Goal: Check status: Check status

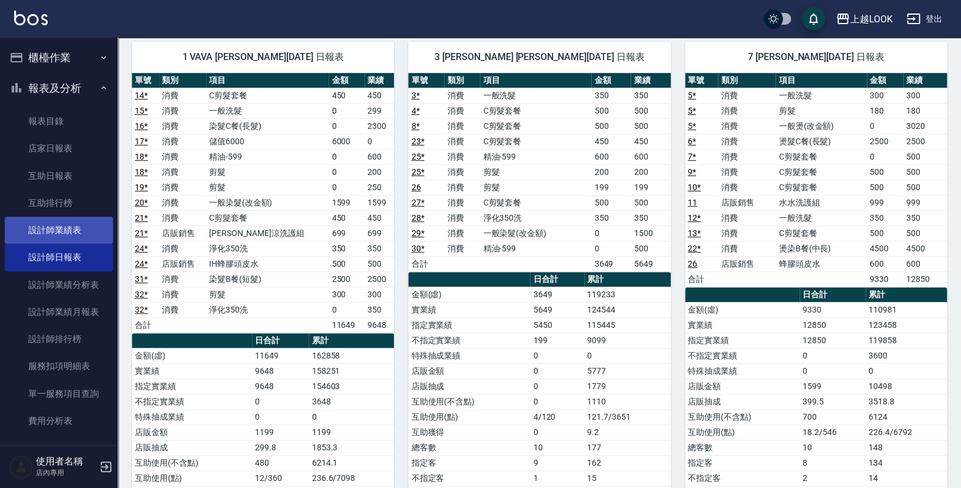
scroll to position [89, 0]
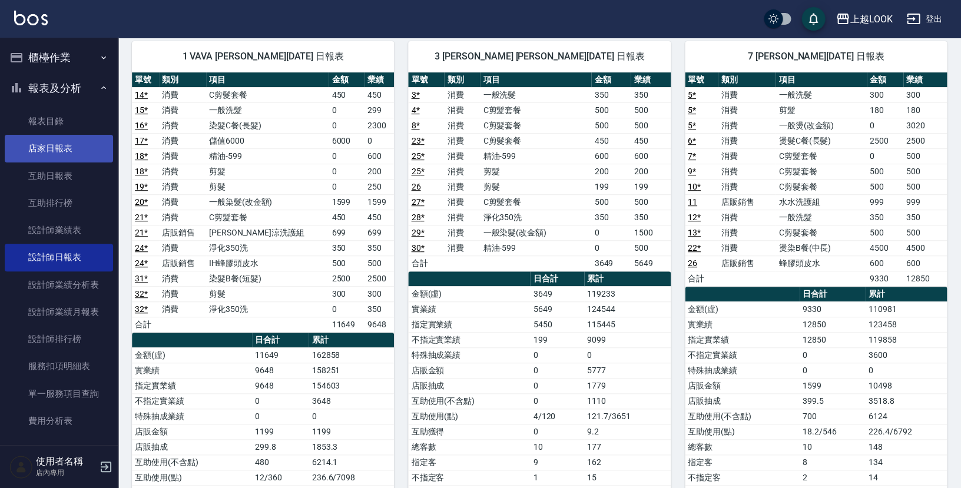
click at [59, 146] on link "店家日報表" at bounding box center [59, 148] width 108 height 27
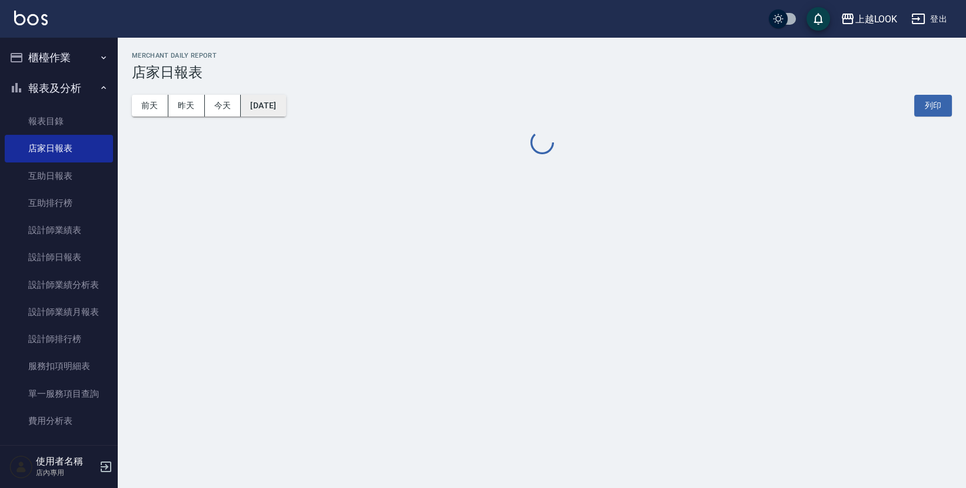
click at [277, 107] on button "[DATE]" at bounding box center [263, 106] width 45 height 22
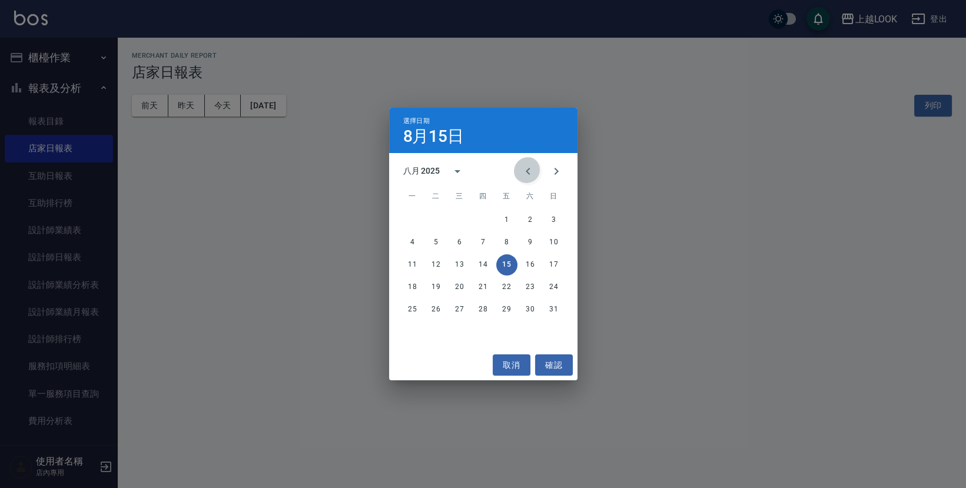
click at [537, 169] on button "Previous month" at bounding box center [528, 171] width 28 height 28
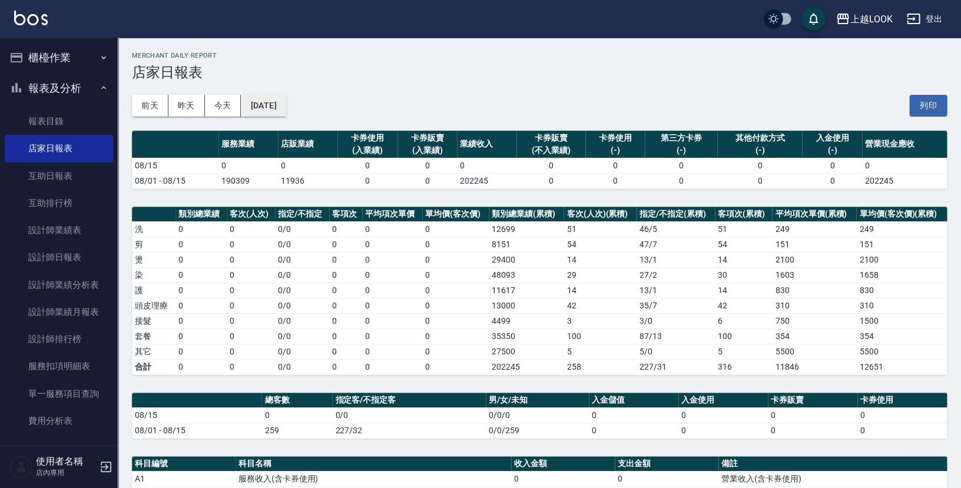
click at [285, 108] on button "[DATE]" at bounding box center [263, 106] width 45 height 22
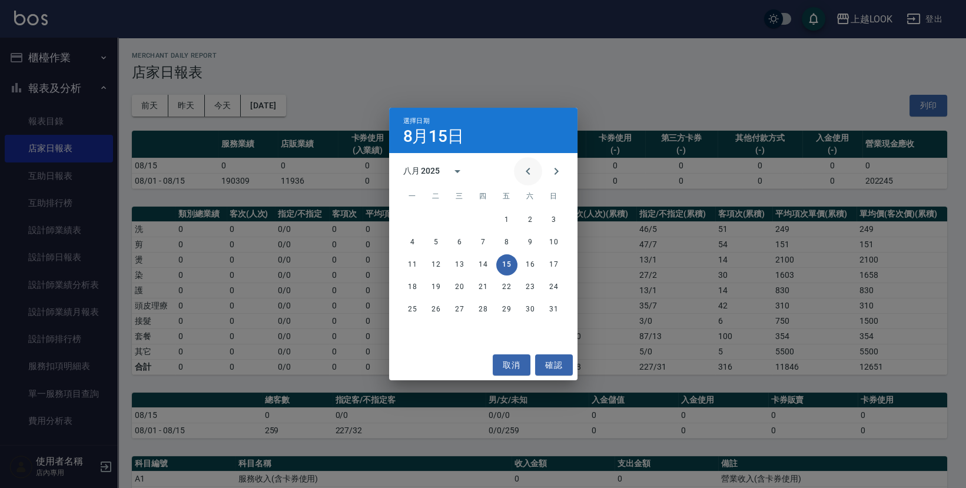
click at [533, 172] on icon "Previous month" at bounding box center [528, 171] width 14 height 14
click at [482, 305] on button "31" at bounding box center [483, 309] width 21 height 21
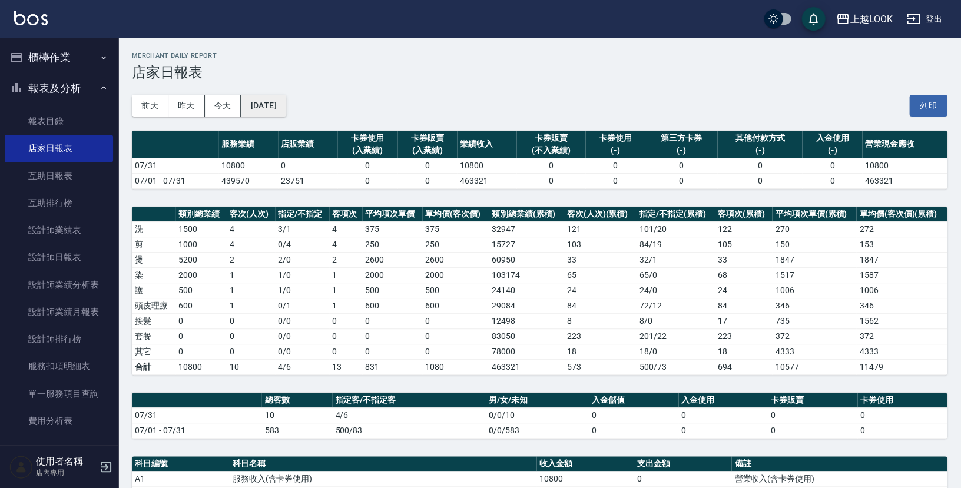
click at [282, 105] on button "[DATE]" at bounding box center [263, 106] width 45 height 22
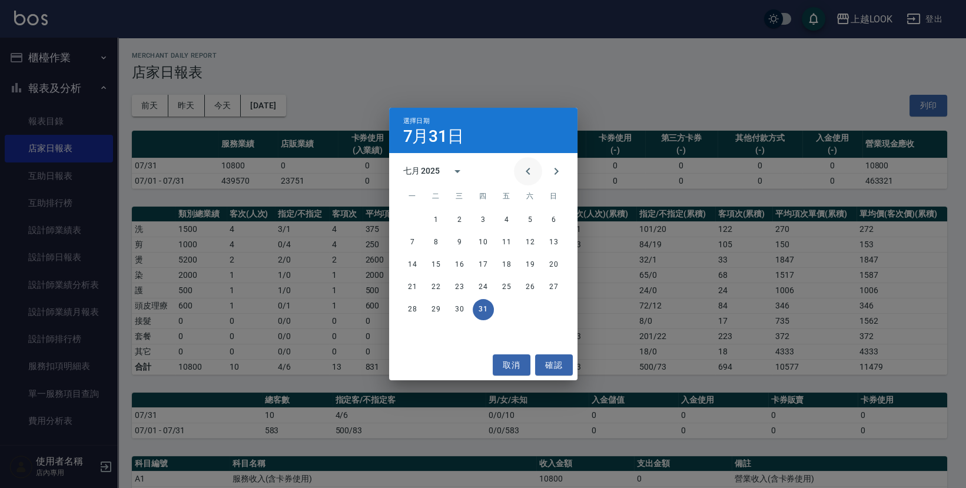
click at [521, 172] on button "Previous month" at bounding box center [528, 171] width 28 height 28
click at [411, 330] on button "30" at bounding box center [412, 331] width 21 height 21
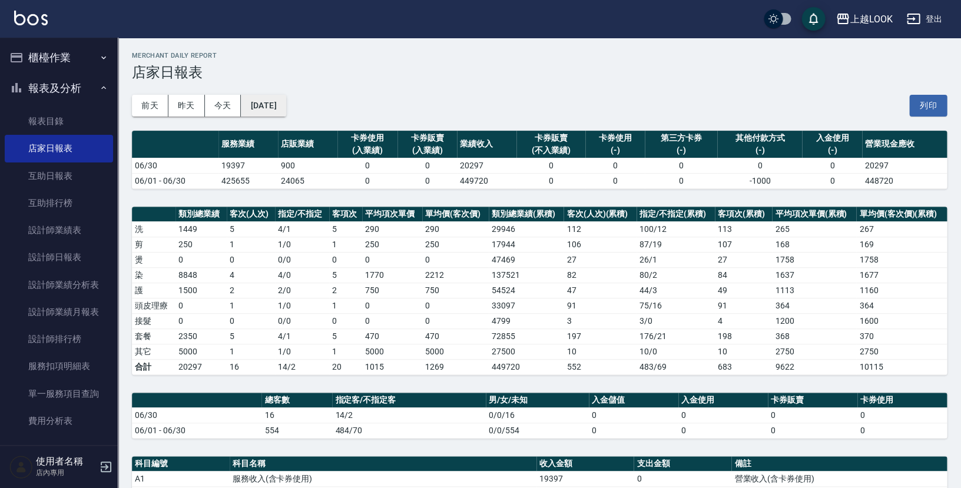
click at [280, 102] on button "[DATE]" at bounding box center [263, 106] width 45 height 22
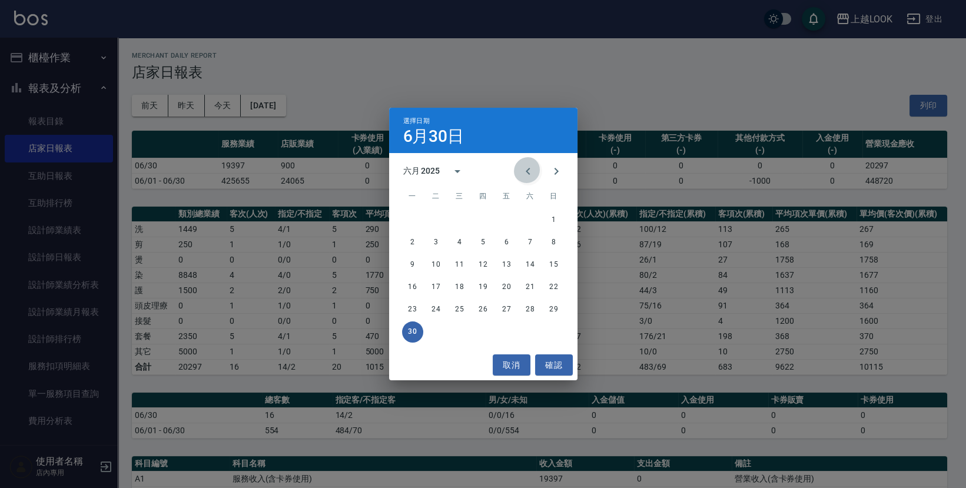
click at [529, 169] on icon "Previous month" at bounding box center [528, 171] width 14 height 14
click at [528, 310] on button "31" at bounding box center [530, 309] width 21 height 21
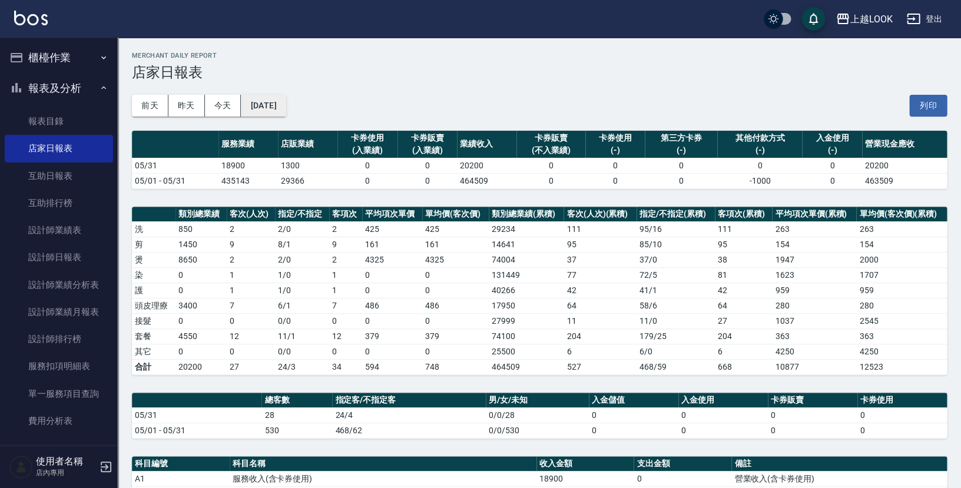
click at [285, 98] on button "[DATE]" at bounding box center [263, 106] width 45 height 22
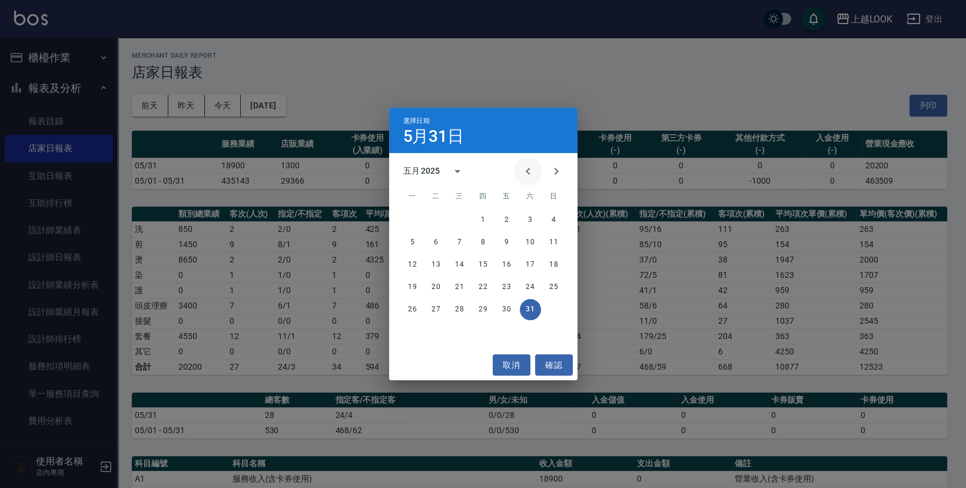
click at [535, 170] on icon "Previous month" at bounding box center [528, 171] width 14 height 14
click at [461, 314] on button "30" at bounding box center [459, 309] width 21 height 21
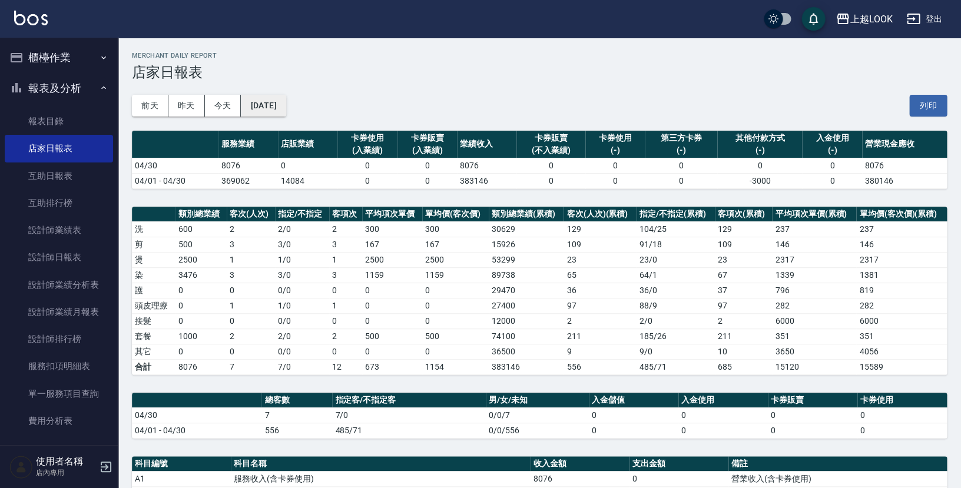
click at [285, 101] on button "[DATE]" at bounding box center [263, 106] width 45 height 22
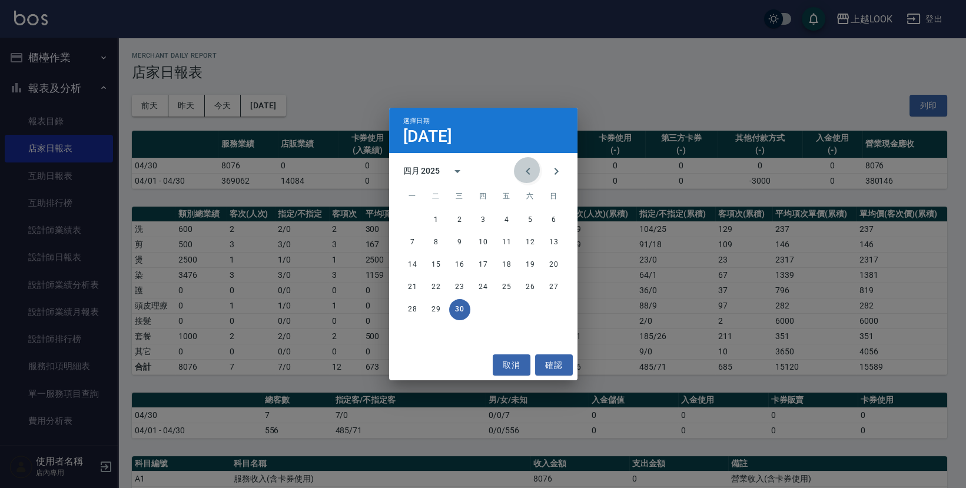
click at [528, 170] on icon "Previous month" at bounding box center [528, 171] width 14 height 14
click at [406, 331] on button "31" at bounding box center [412, 331] width 21 height 21
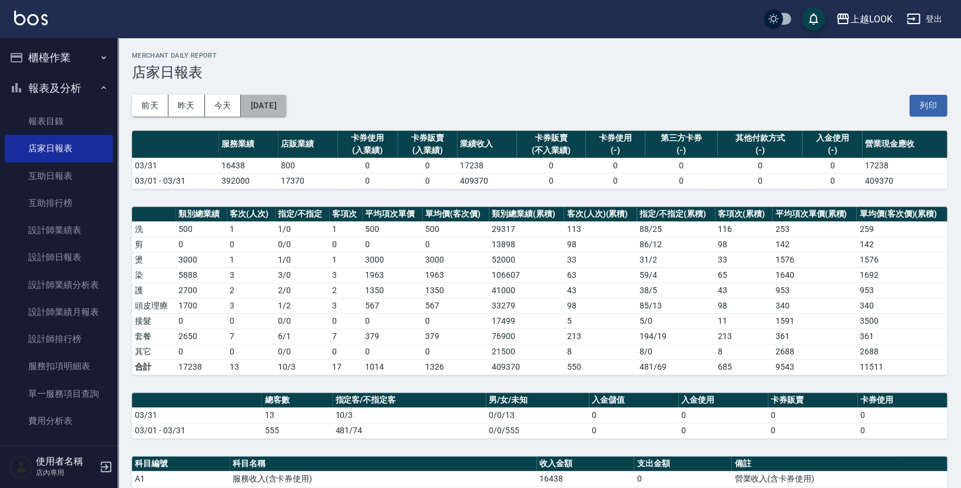
click at [285, 105] on button "[DATE]" at bounding box center [263, 106] width 45 height 22
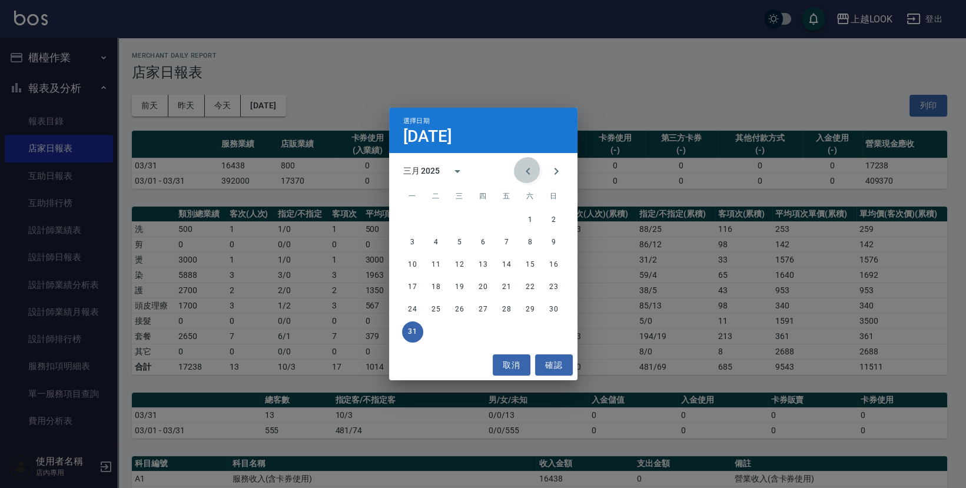
click at [528, 172] on icon "Previous month" at bounding box center [528, 171] width 14 height 14
click at [505, 311] on button "28" at bounding box center [506, 309] width 21 height 21
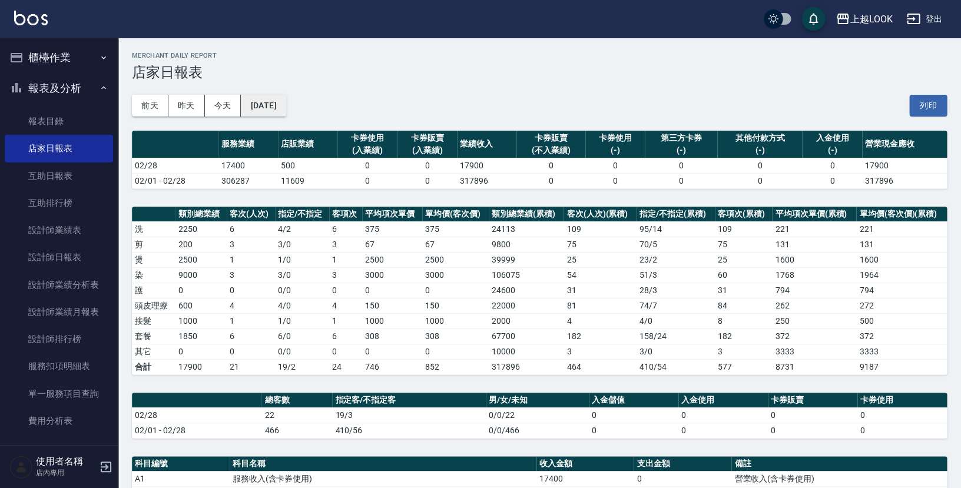
click at [285, 102] on button "[DATE]" at bounding box center [263, 106] width 45 height 22
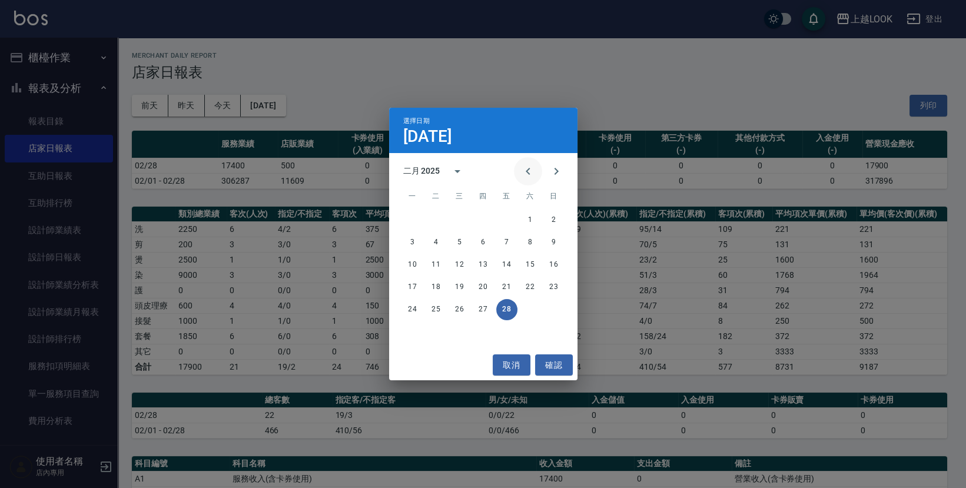
click at [530, 170] on icon "Previous month" at bounding box center [528, 171] width 4 height 7
click at [459, 172] on icon "calendar view is open, switch to year view" at bounding box center [457, 171] width 14 height 14
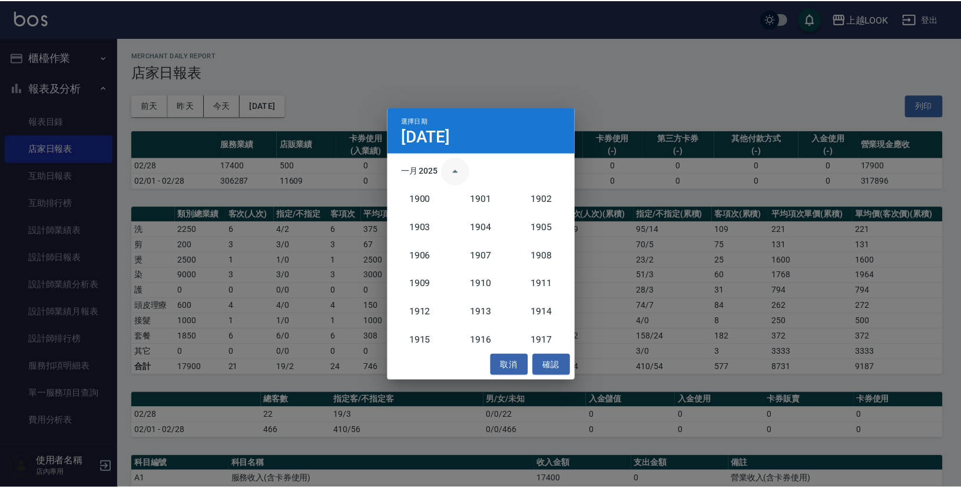
scroll to position [1090, 0]
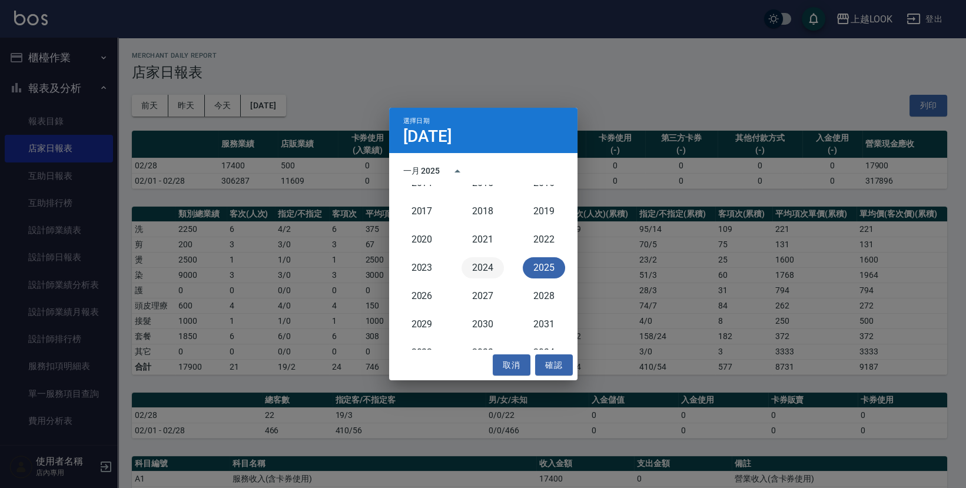
click at [484, 267] on button "2024" at bounding box center [482, 267] width 42 height 21
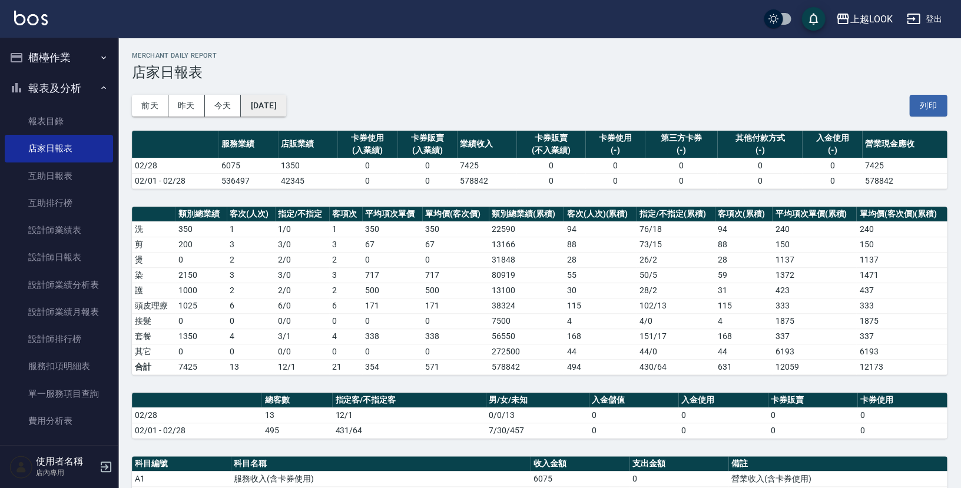
click at [285, 109] on button "[DATE]" at bounding box center [263, 106] width 45 height 22
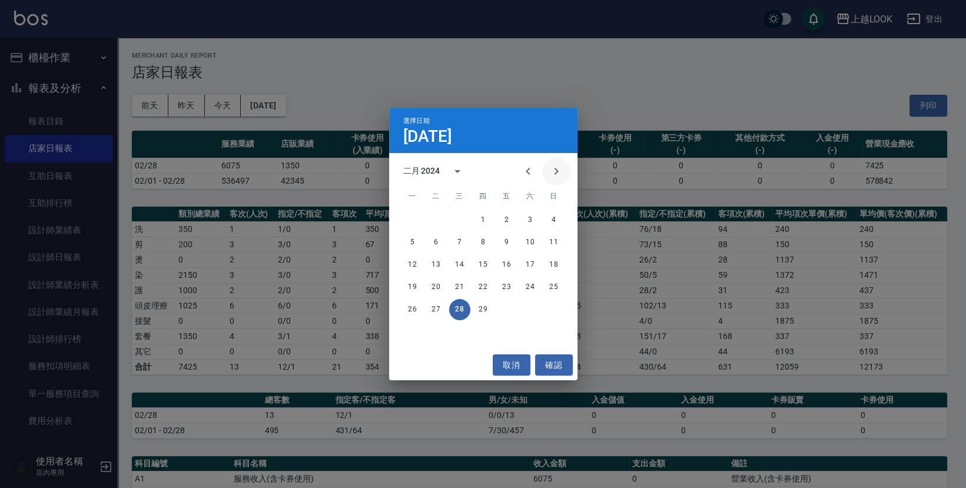
click at [562, 175] on icon "Next month" at bounding box center [556, 171] width 14 height 14
click at [553, 308] on button "31" at bounding box center [553, 309] width 21 height 21
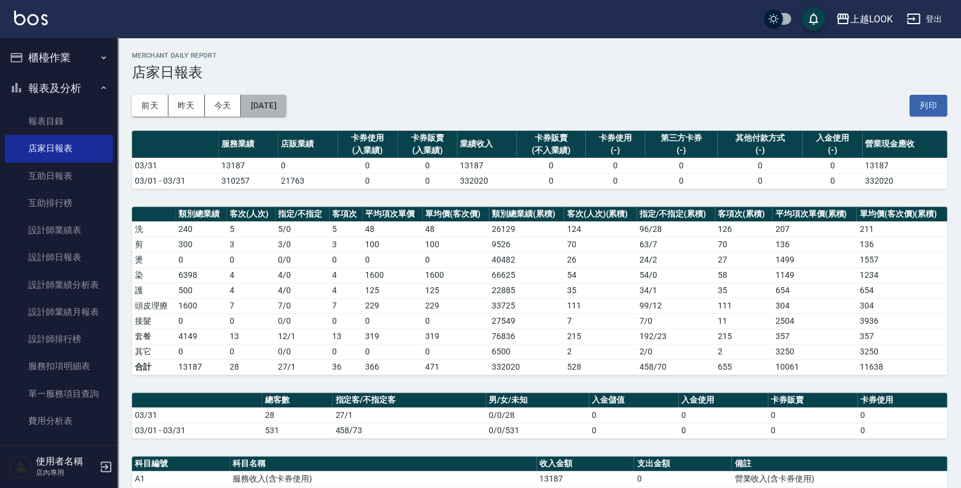
click at [282, 103] on button "[DATE]" at bounding box center [263, 106] width 45 height 22
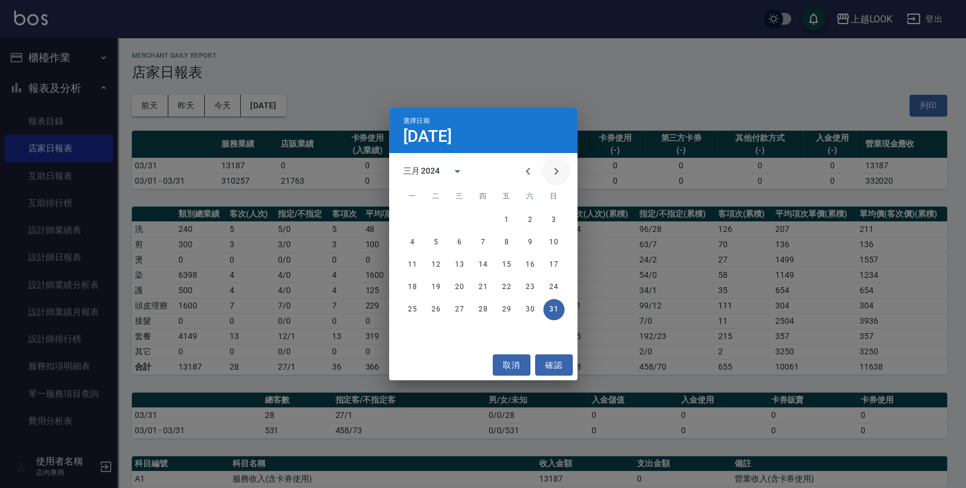
click at [550, 171] on icon "Next month" at bounding box center [556, 171] width 14 height 14
click at [436, 306] on button "30" at bounding box center [436, 309] width 21 height 21
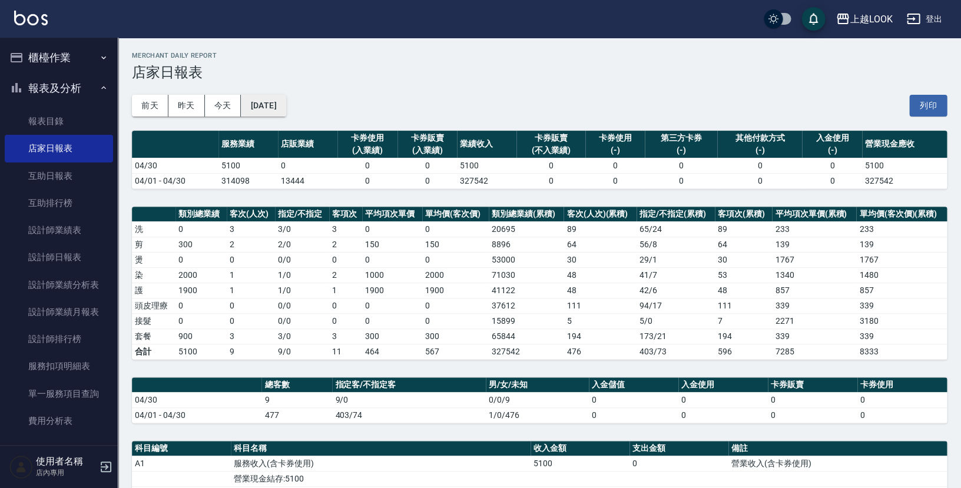
click at [278, 103] on button "[DATE]" at bounding box center [263, 106] width 45 height 22
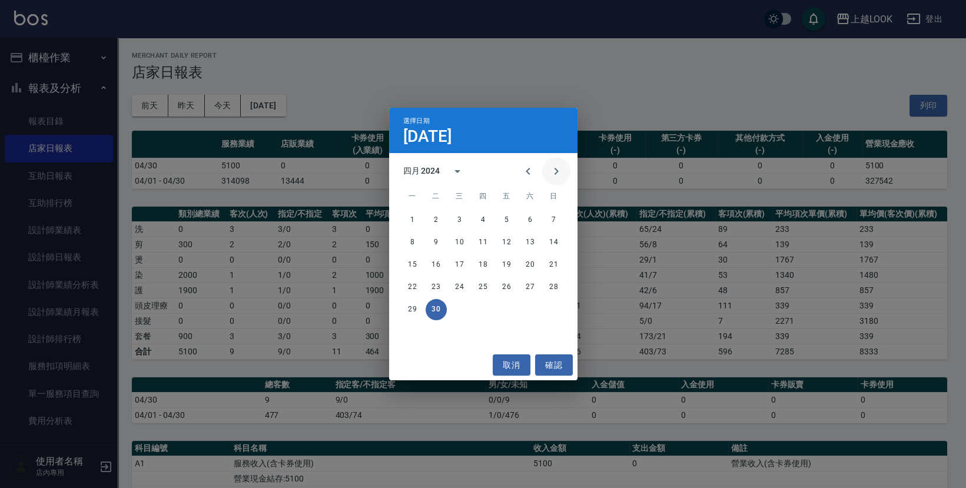
click at [559, 170] on icon "Next month" at bounding box center [556, 171] width 14 height 14
click at [506, 308] on button "31" at bounding box center [506, 309] width 21 height 21
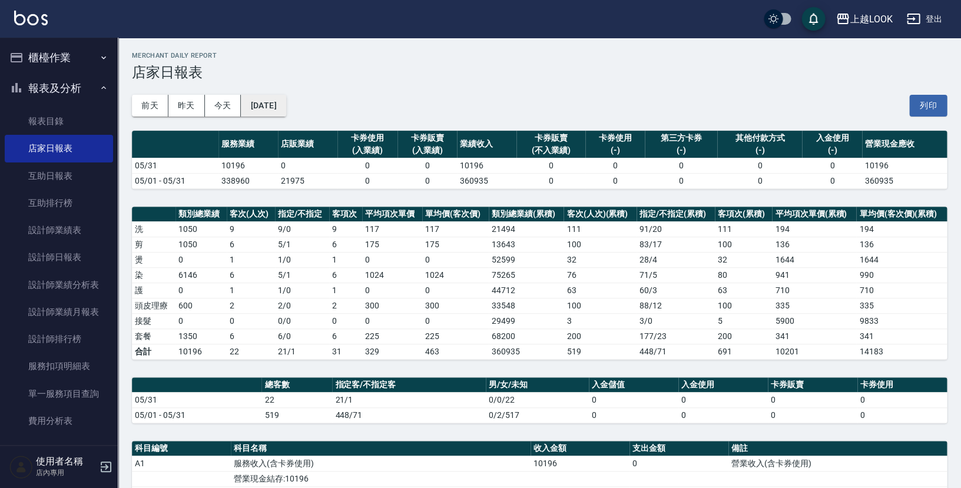
click at [285, 109] on button "[DATE]" at bounding box center [263, 106] width 45 height 22
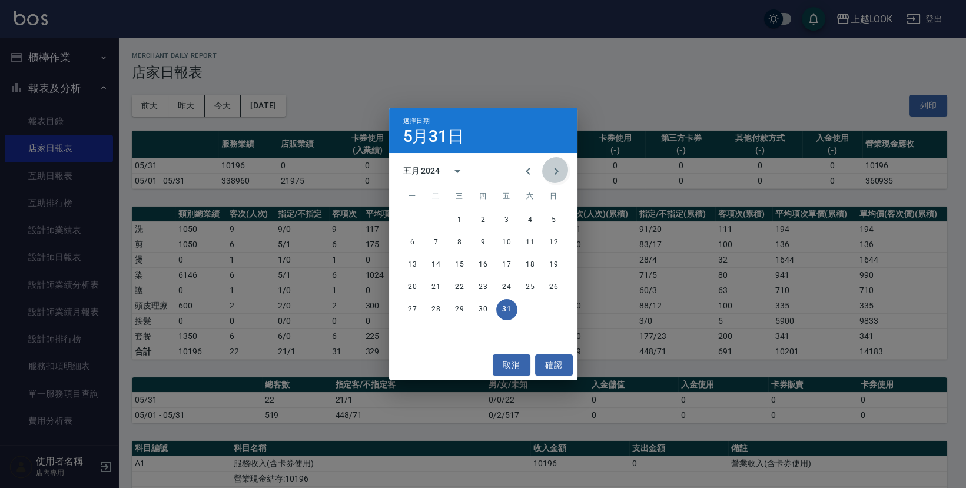
click at [553, 174] on icon "Next month" at bounding box center [556, 171] width 14 height 14
click at [554, 310] on button "30" at bounding box center [553, 309] width 21 height 21
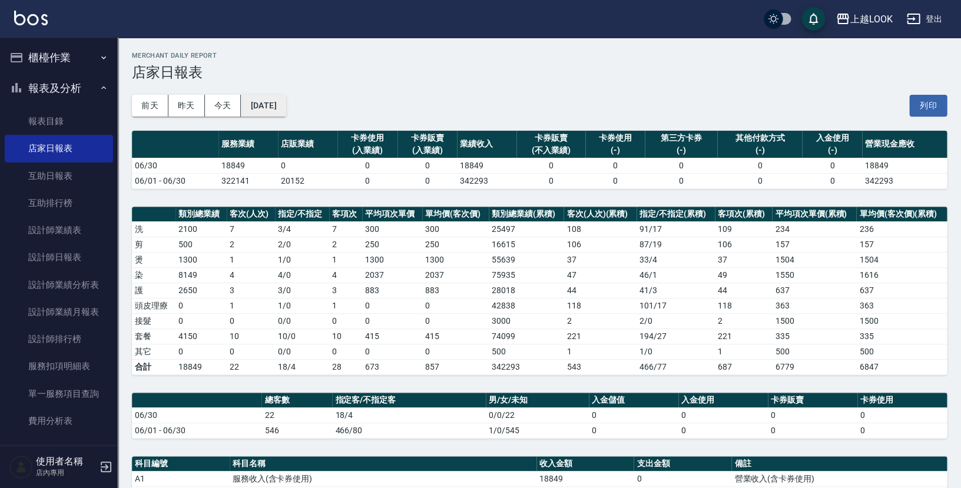
click at [284, 102] on button "[DATE]" at bounding box center [263, 106] width 45 height 22
click at [285, 107] on button "[DATE]" at bounding box center [263, 106] width 45 height 22
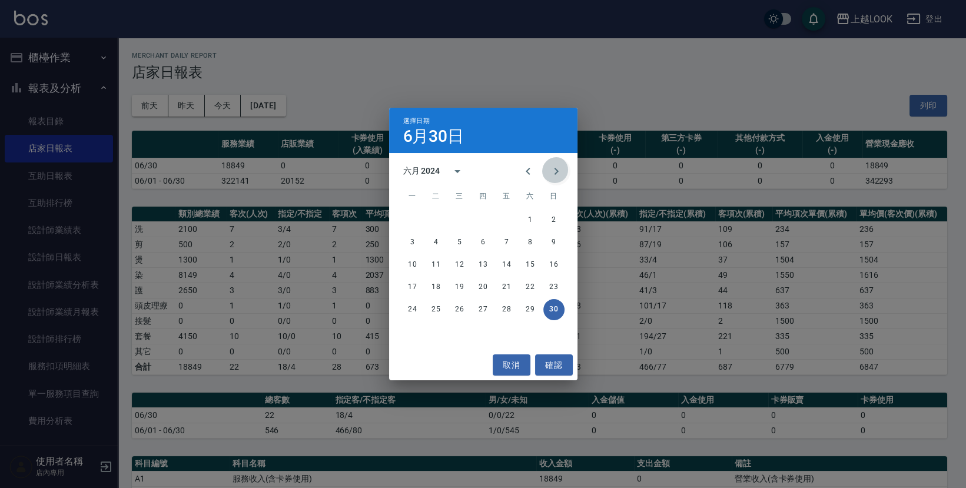
click at [560, 169] on icon "Next month" at bounding box center [556, 171] width 14 height 14
click at [461, 306] on button "31" at bounding box center [459, 309] width 21 height 21
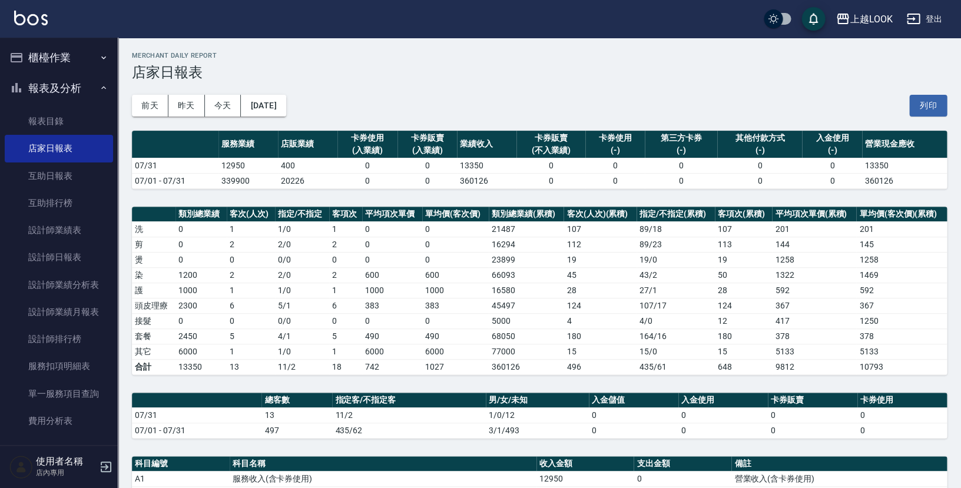
scroll to position [2, 0]
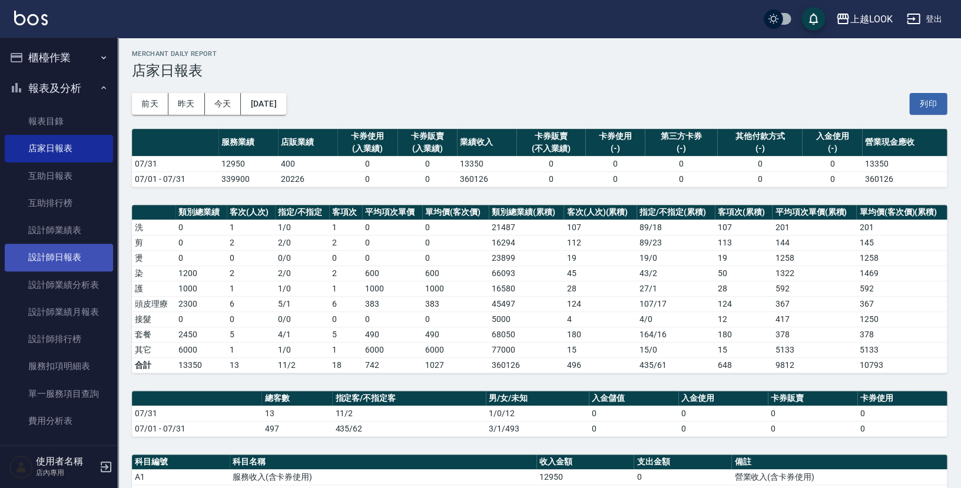
click at [69, 251] on link "設計師日報表" at bounding box center [59, 257] width 108 height 27
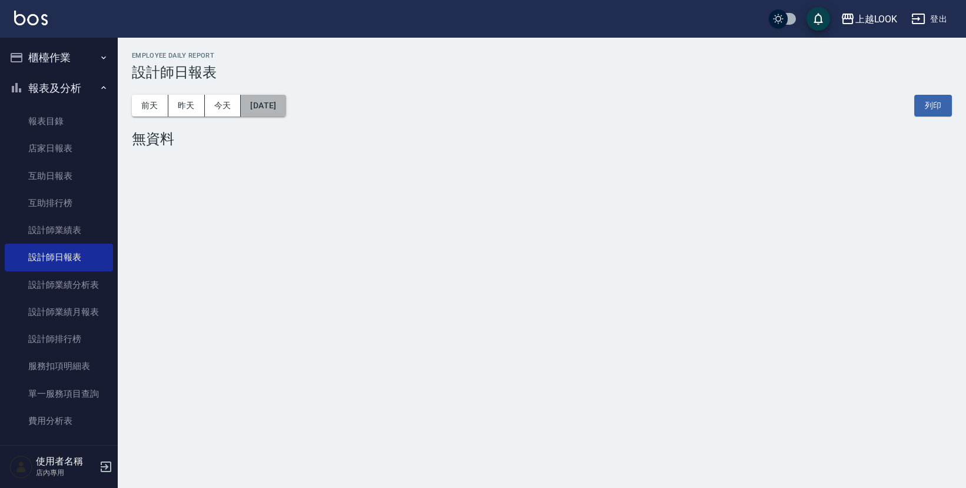
click at [283, 100] on button "[DATE]" at bounding box center [263, 106] width 45 height 22
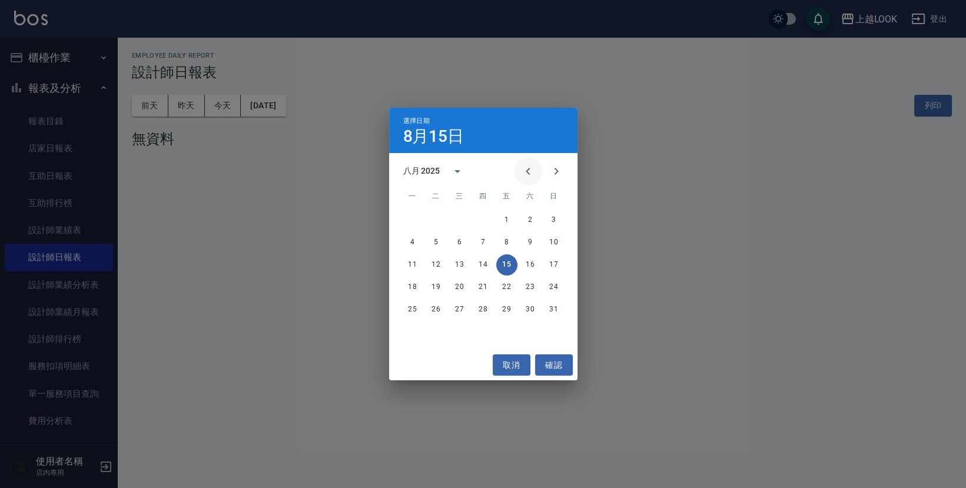
click at [529, 172] on icon "Previous month" at bounding box center [528, 171] width 14 height 14
click at [455, 165] on icon "calendar view is open, switch to year view" at bounding box center [457, 171] width 14 height 14
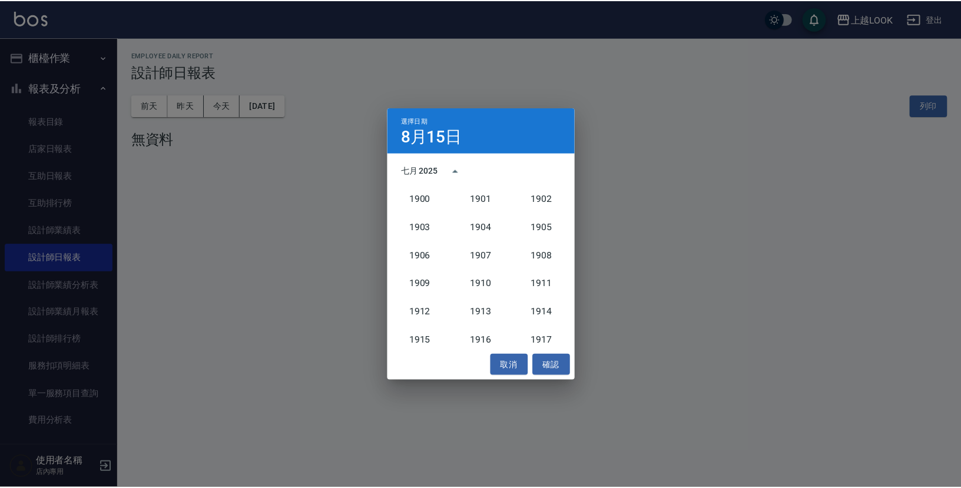
scroll to position [1090, 0]
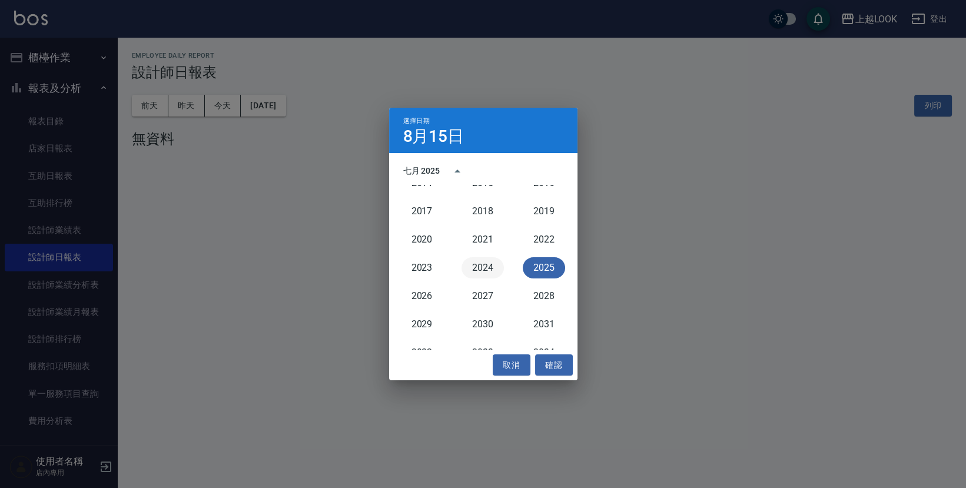
click at [469, 267] on button "2024" at bounding box center [482, 267] width 42 height 21
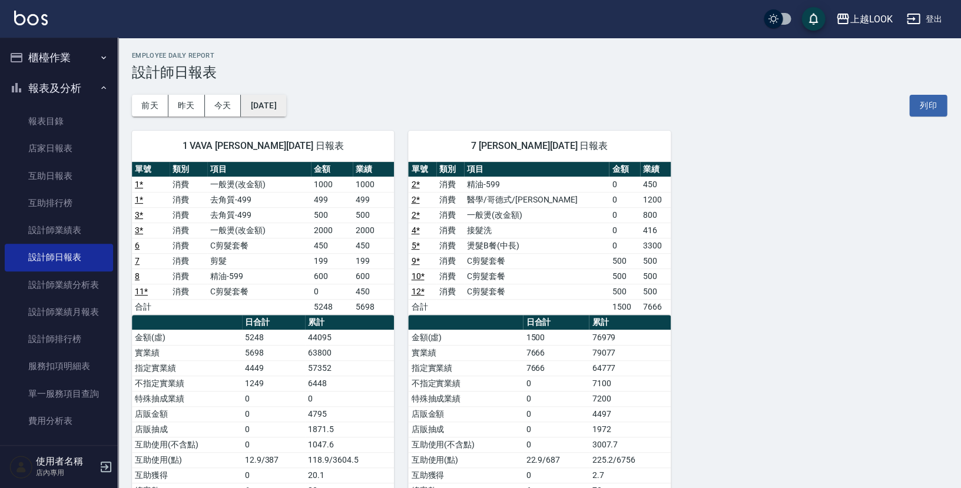
click at [285, 102] on button "[DATE]" at bounding box center [263, 106] width 45 height 22
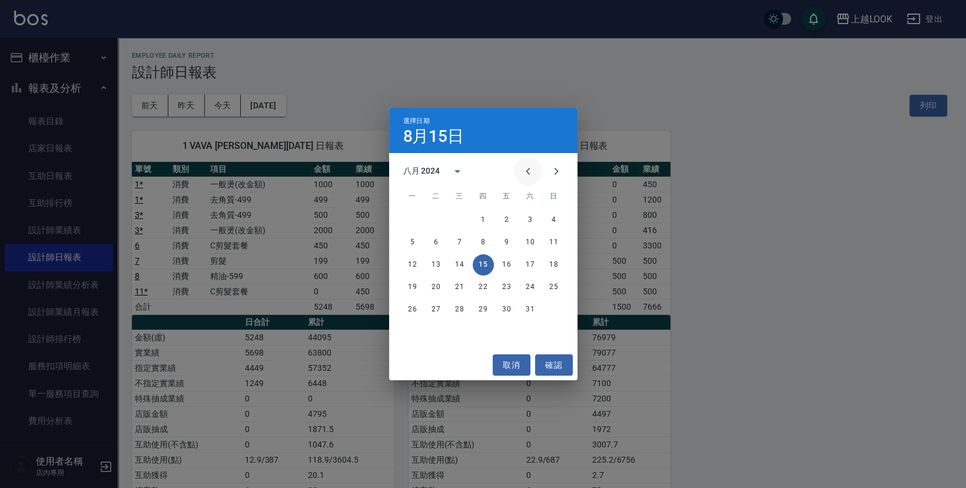
click at [526, 168] on icon "Previous month" at bounding box center [528, 171] width 14 height 14
click at [549, 174] on button "Next month" at bounding box center [556, 171] width 28 height 28
click at [455, 307] on button "31" at bounding box center [459, 309] width 21 height 21
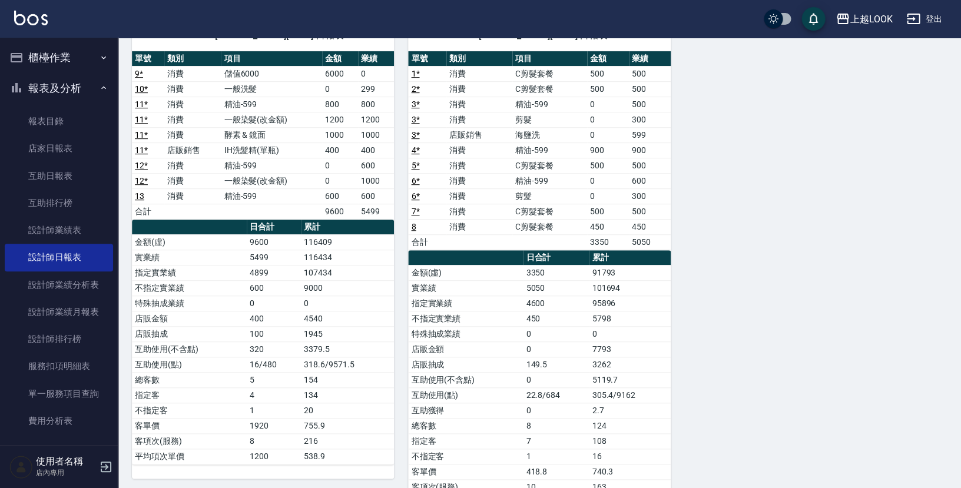
scroll to position [113, 0]
